Goal: Information Seeking & Learning: Understand process/instructions

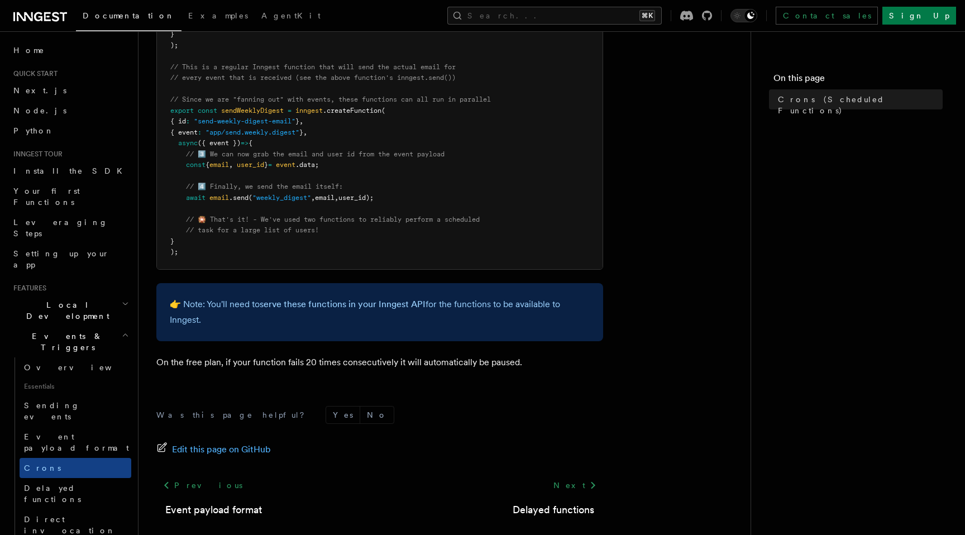
scroll to position [634, 0]
click at [68, 299] on span "Local Development" at bounding box center [65, 310] width 113 height 22
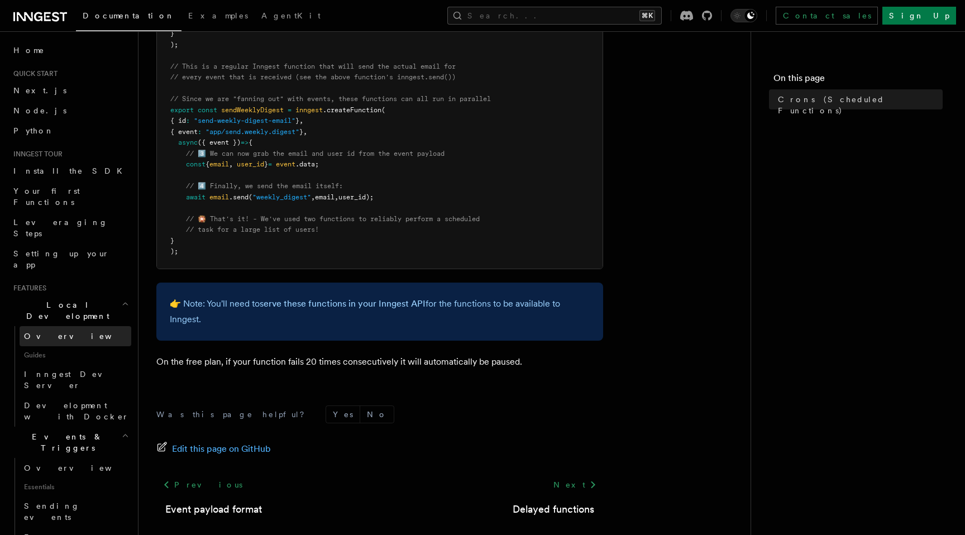
click at [80, 326] on link "Overview" at bounding box center [76, 336] width 112 height 20
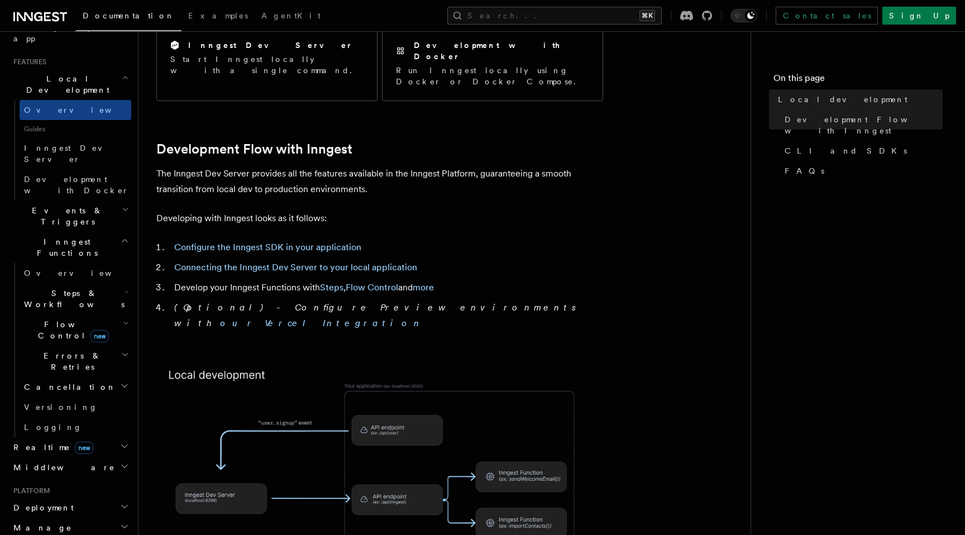
scroll to position [227, 0]
click at [128, 501] on icon "button" at bounding box center [124, 505] width 9 height 9
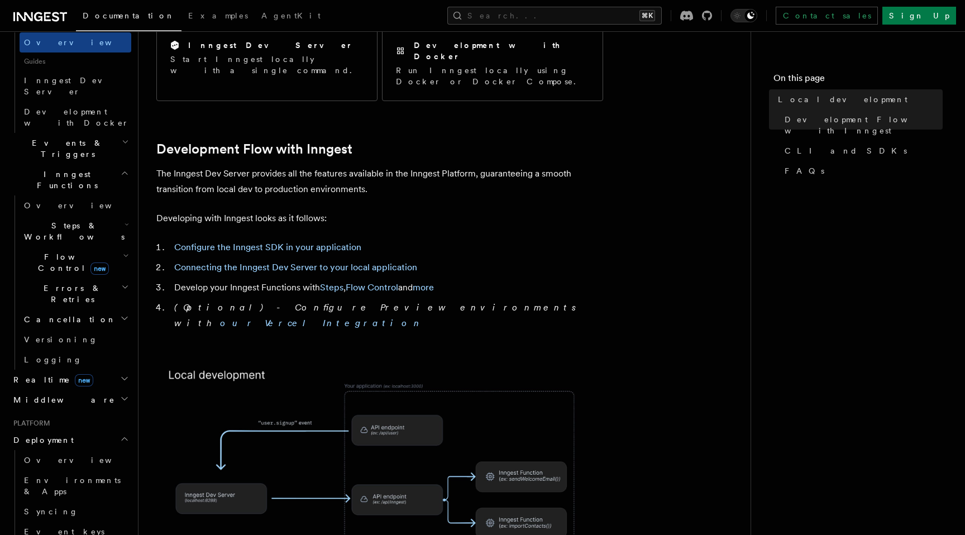
scroll to position [296, 0]
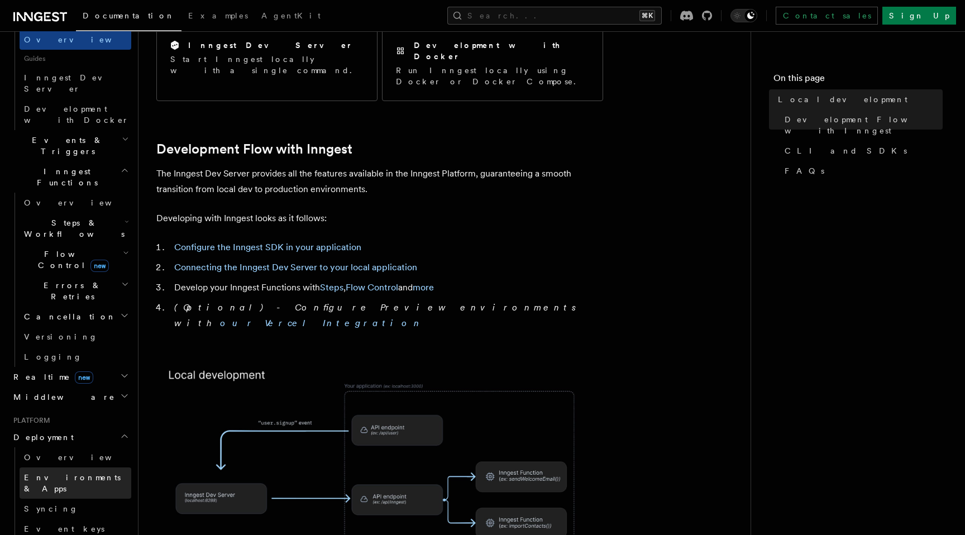
click at [91, 467] on link "Environments & Apps" at bounding box center [76, 482] width 112 height 31
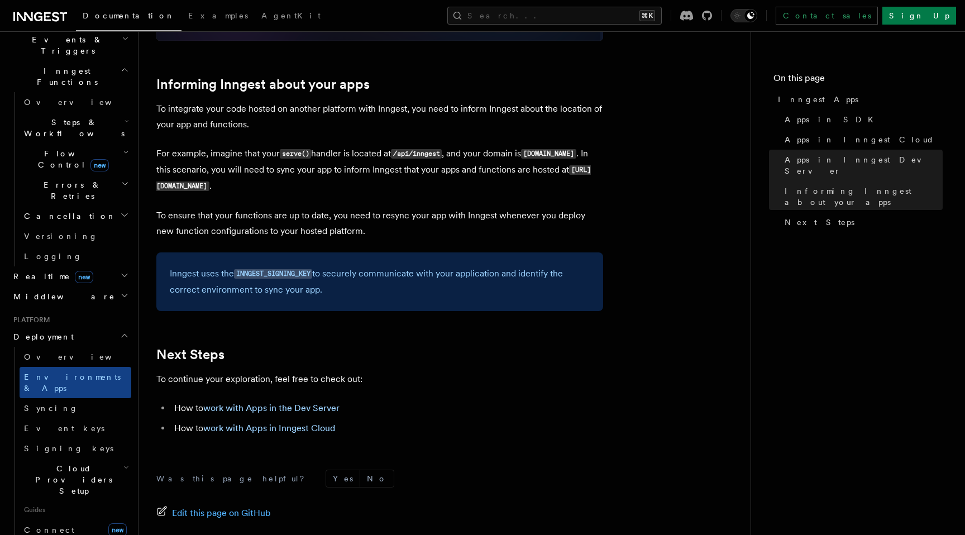
scroll to position [1773, 0]
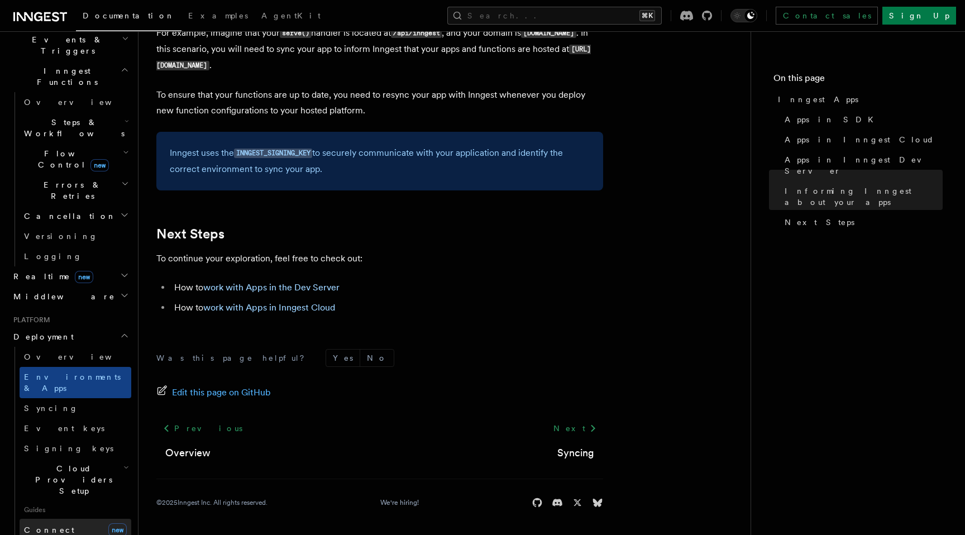
click at [73, 519] on link "Connect new" at bounding box center [76, 530] width 112 height 22
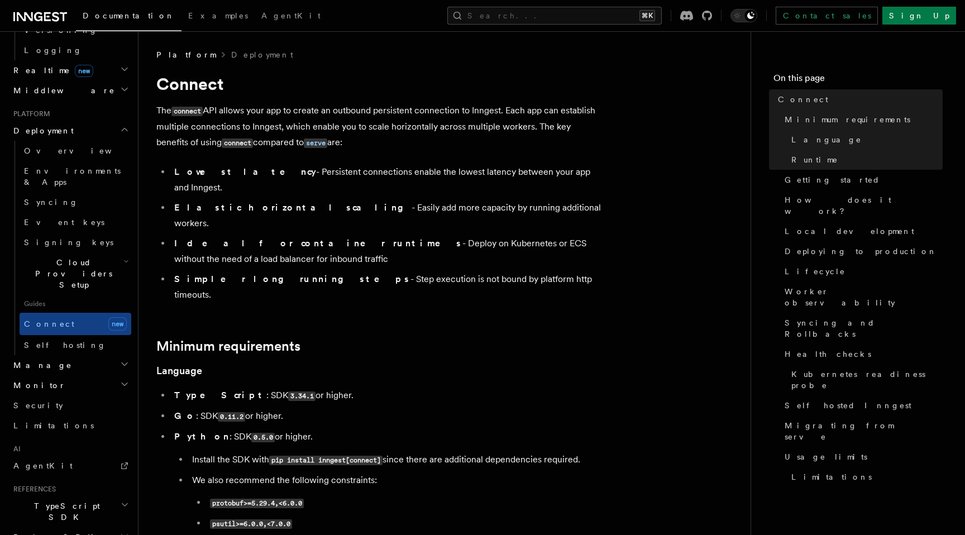
scroll to position [539, 0]
